Goal: Task Accomplishment & Management: Use online tool/utility

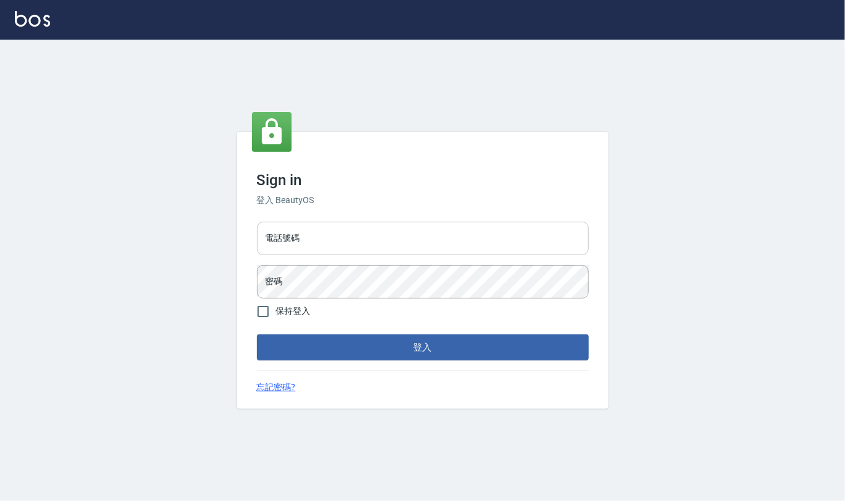
click at [364, 246] on input "電話號碼" at bounding box center [423, 238] width 332 height 33
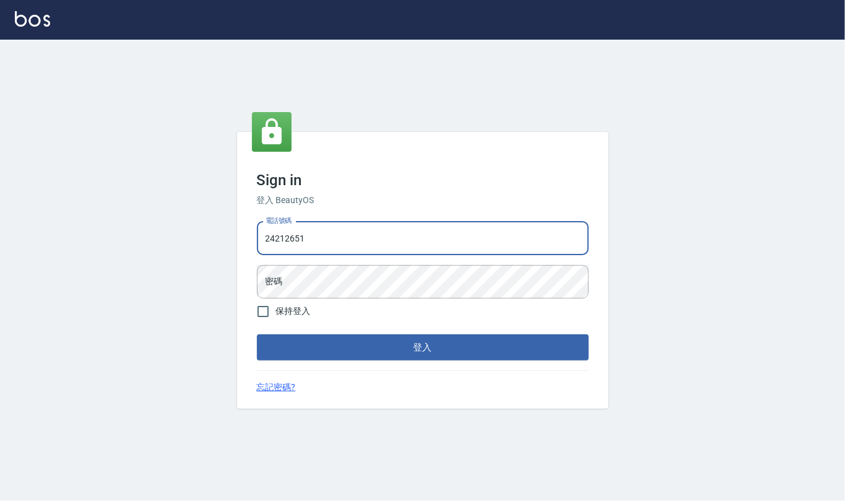
type input "24212651"
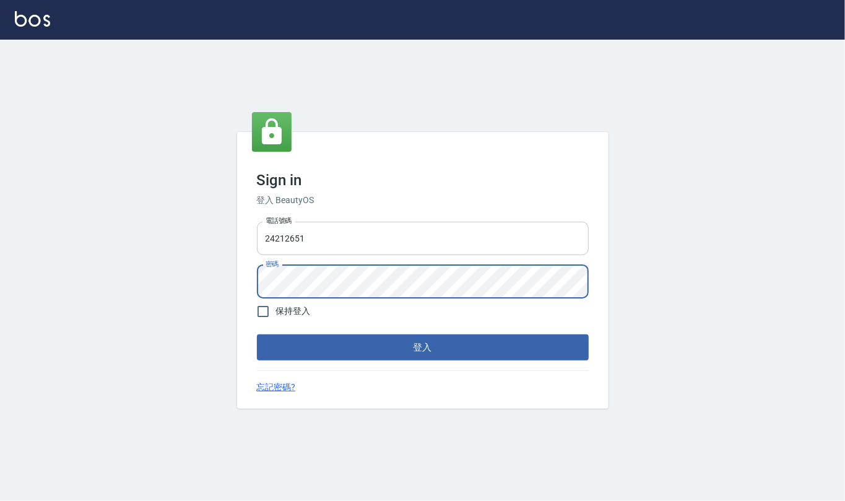
click at [257, 334] on button "登入" at bounding box center [423, 347] width 332 height 26
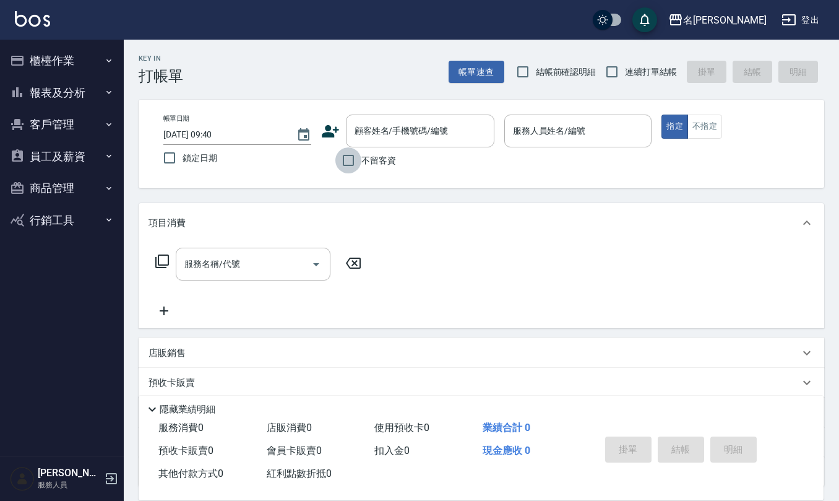
click at [351, 166] on input "不留客資" at bounding box center [348, 160] width 26 height 26
checkbox input "true"
click at [524, 75] on input "結帳前確認明細" at bounding box center [523, 72] width 26 height 26
checkbox input "true"
click at [614, 70] on input "連續打單結帳" at bounding box center [612, 72] width 26 height 26
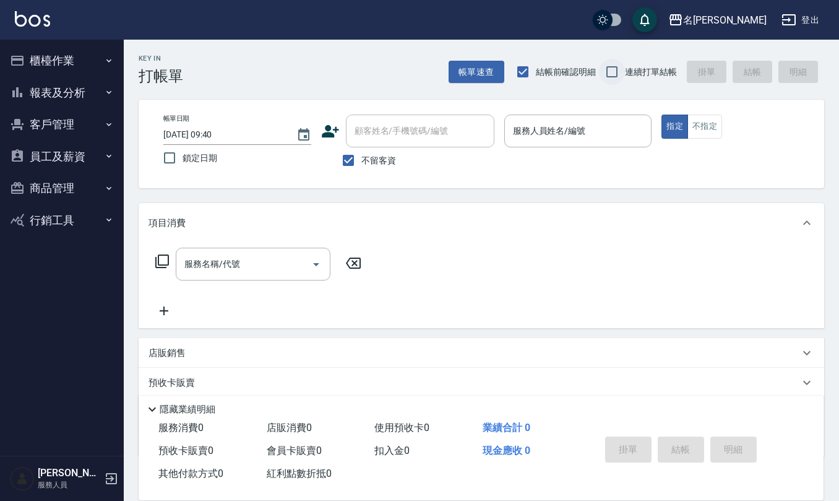
checkbox input "true"
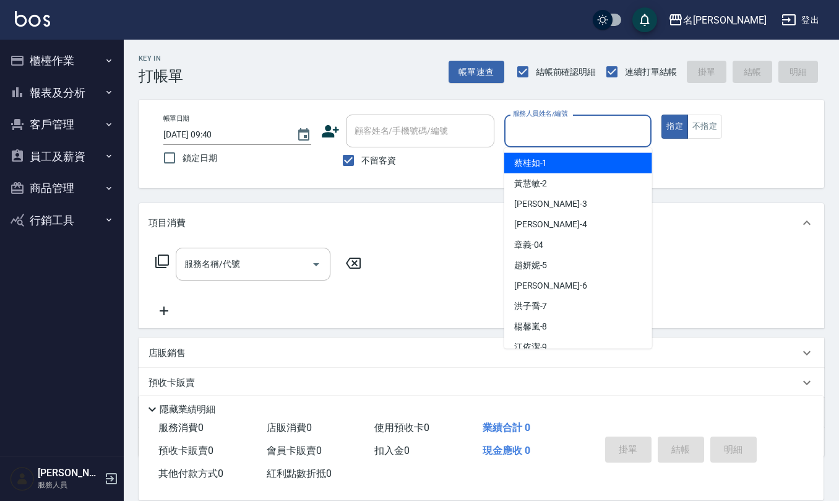
click at [538, 132] on input "服務人員姓名/編號" at bounding box center [578, 131] width 137 height 22
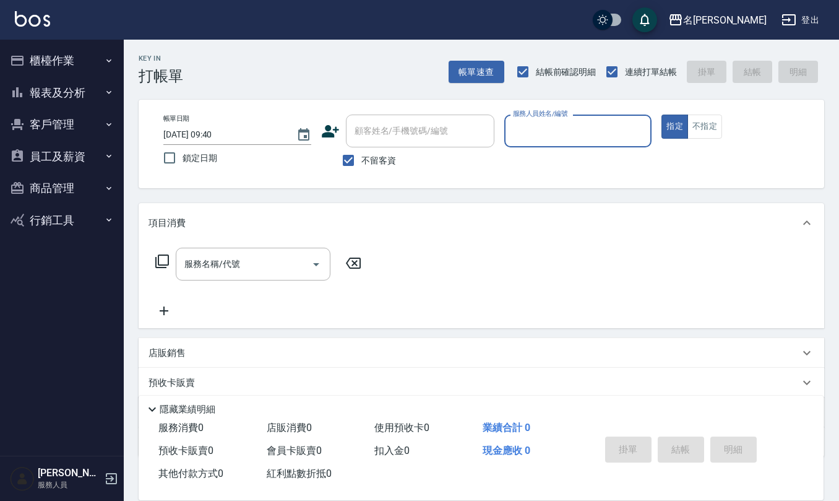
click at [538, 132] on input "服務人員姓名/編號" at bounding box center [578, 131] width 137 height 22
